Goal: Register for event/course

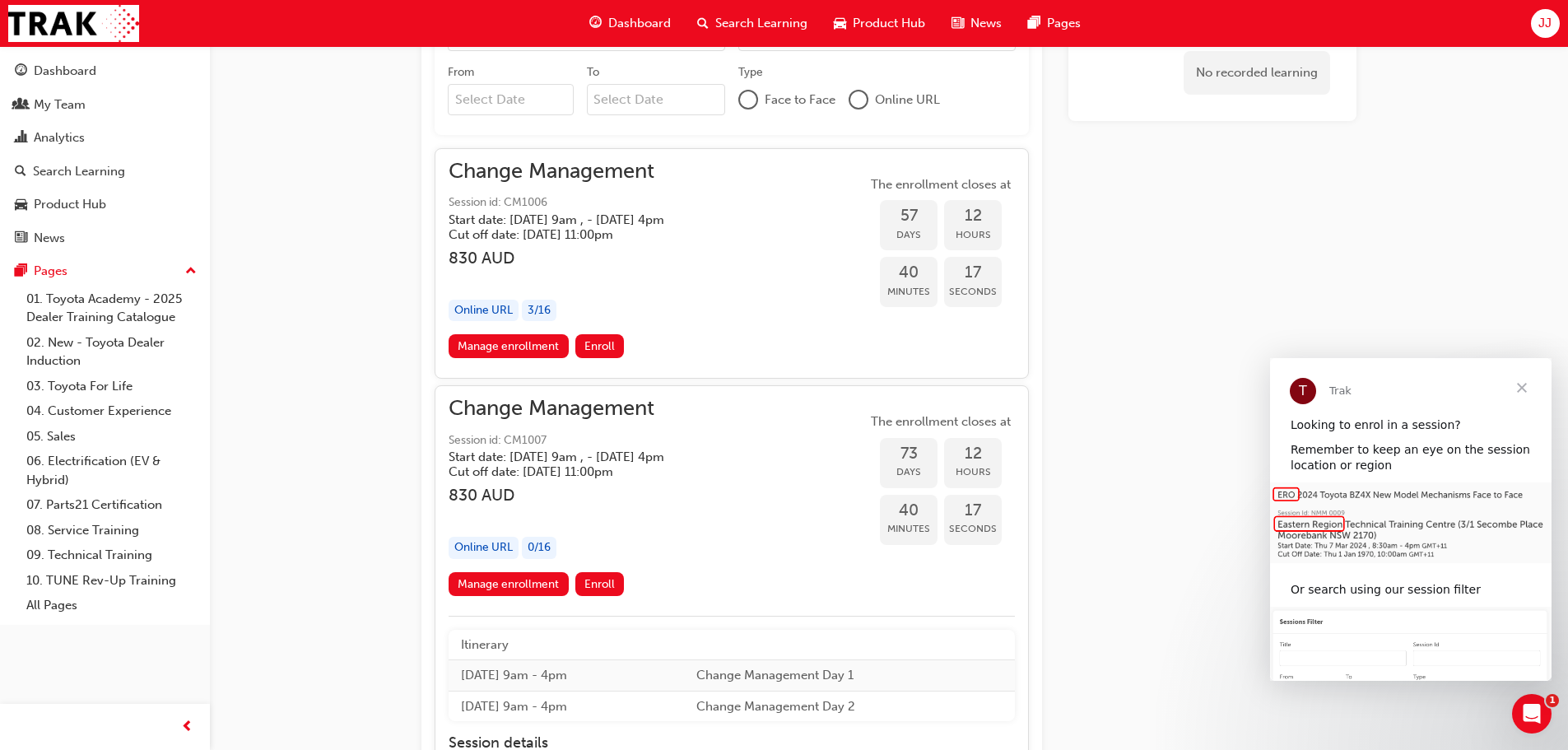
scroll to position [1045, 0]
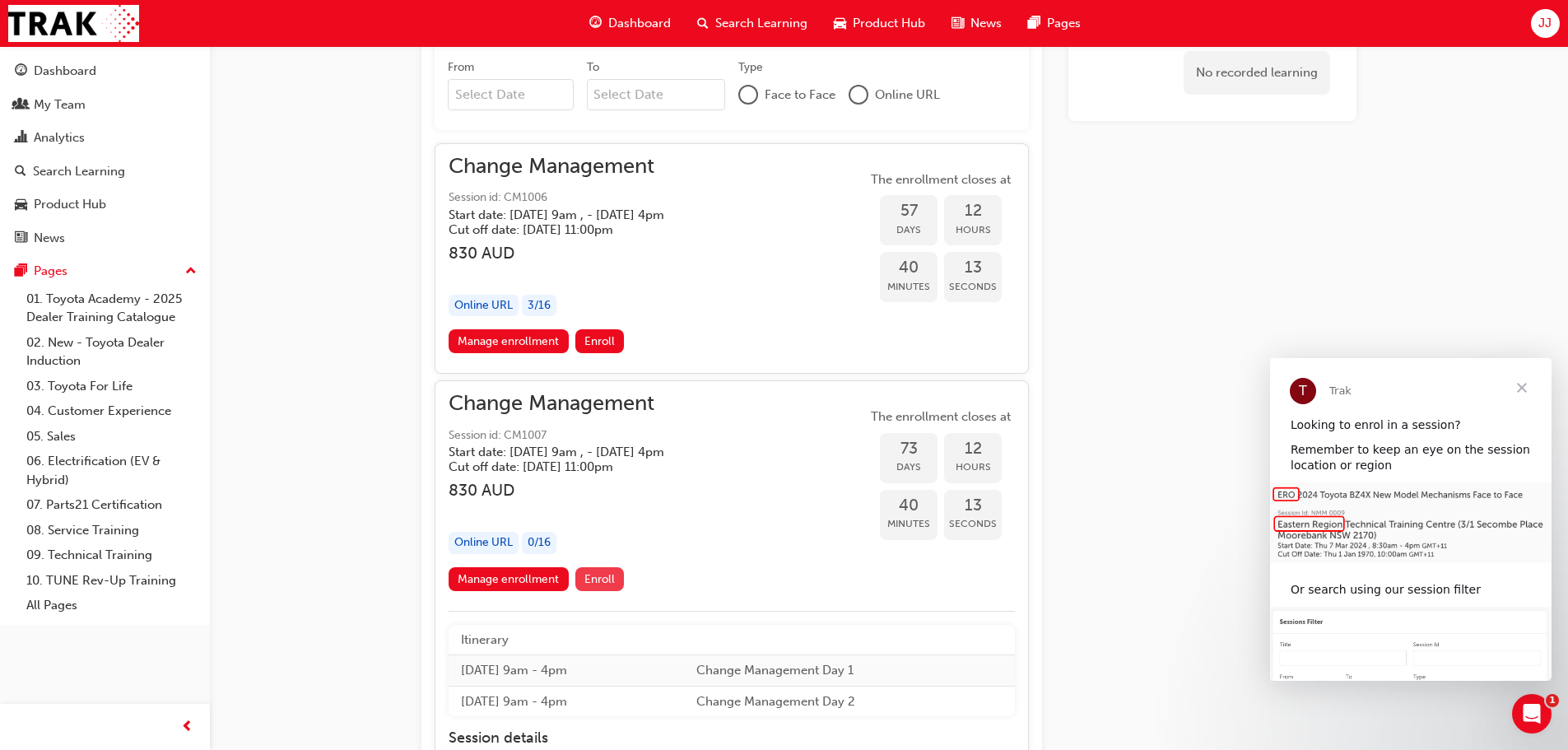
click at [599, 574] on span "Enroll" at bounding box center [599, 579] width 31 height 14
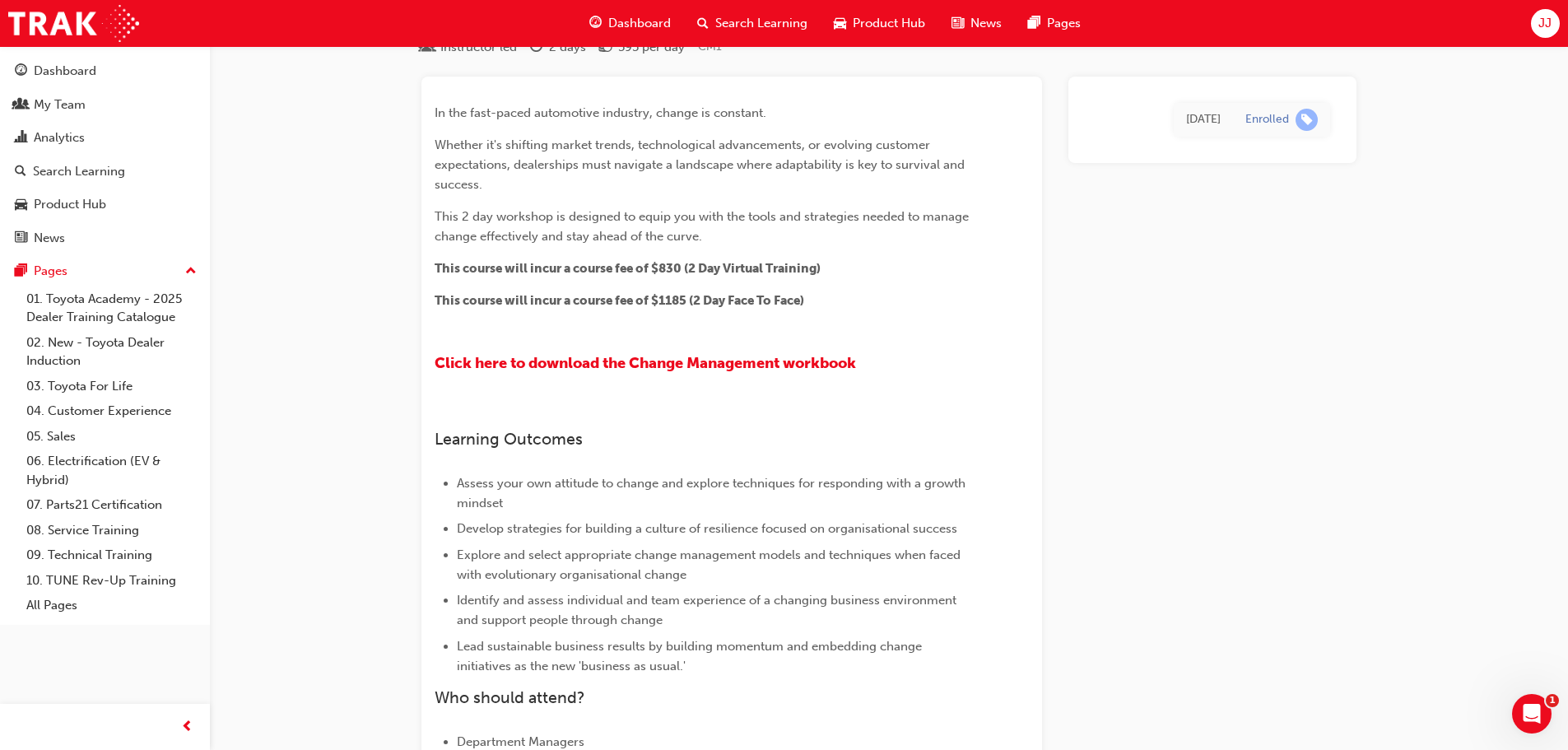
scroll to position [62, 0]
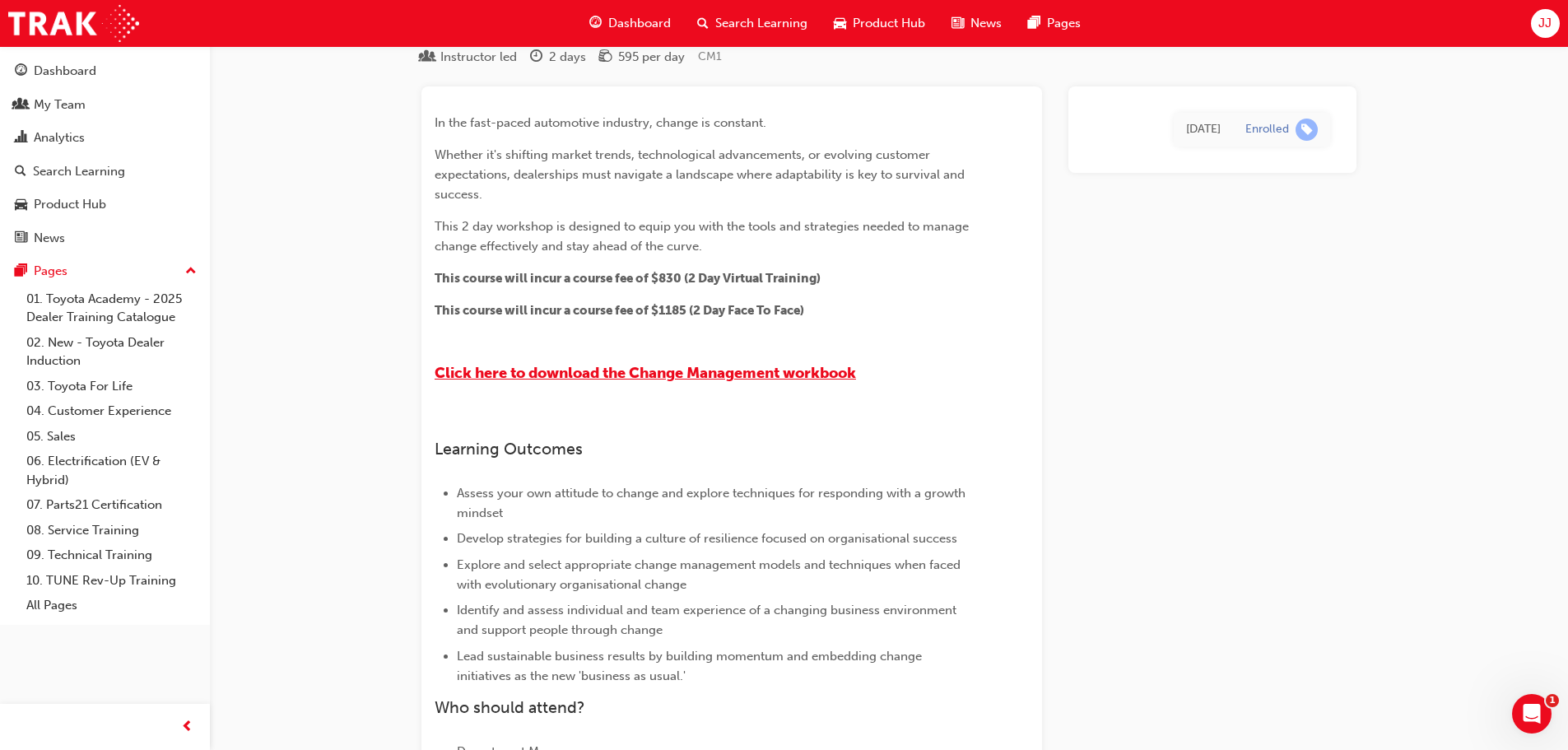
click at [717, 373] on span "Click here to download the Change Management workbook" at bounding box center [645, 372] width 421 height 18
